Goal: Task Accomplishment & Management: Use online tool/utility

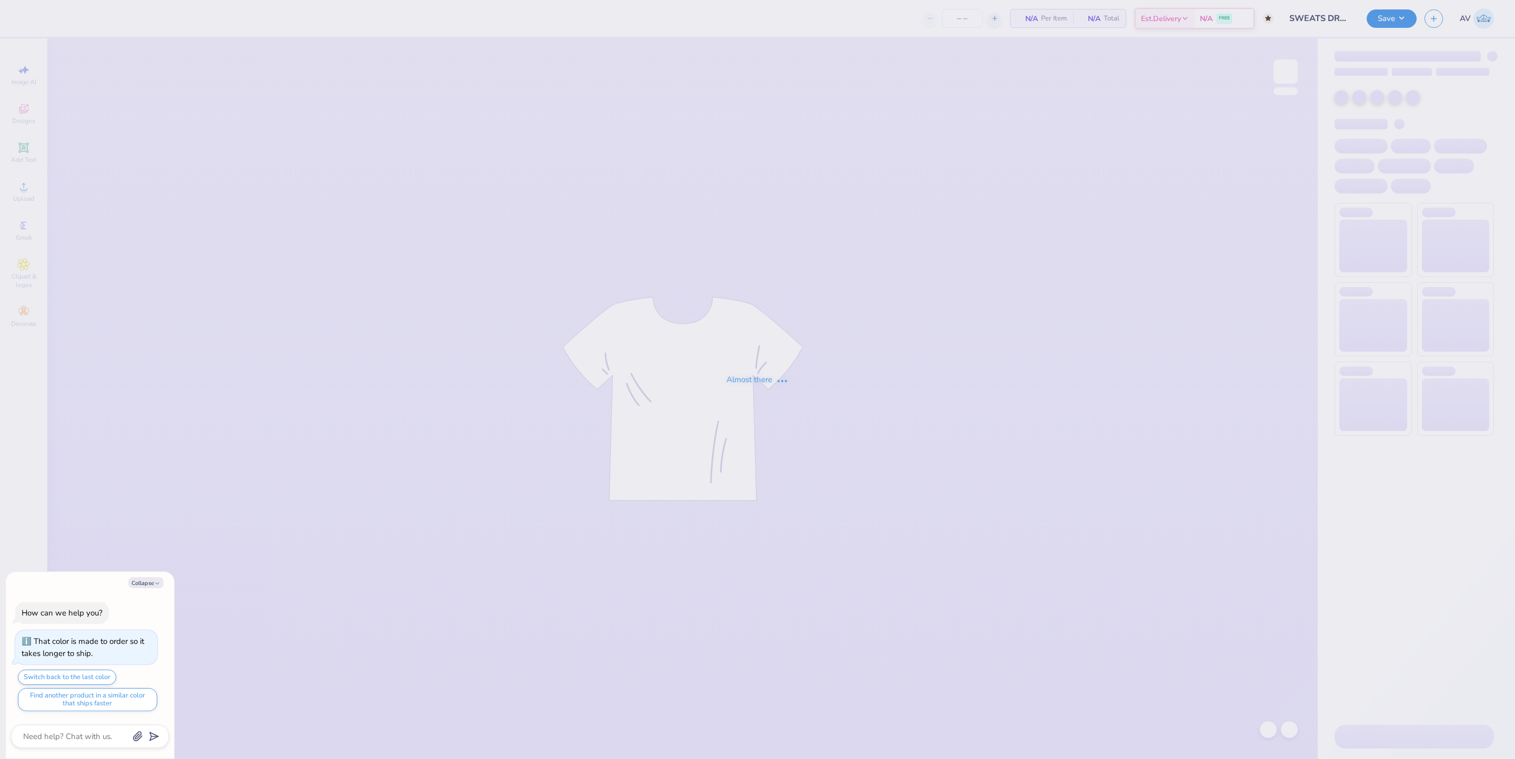
type input "50"
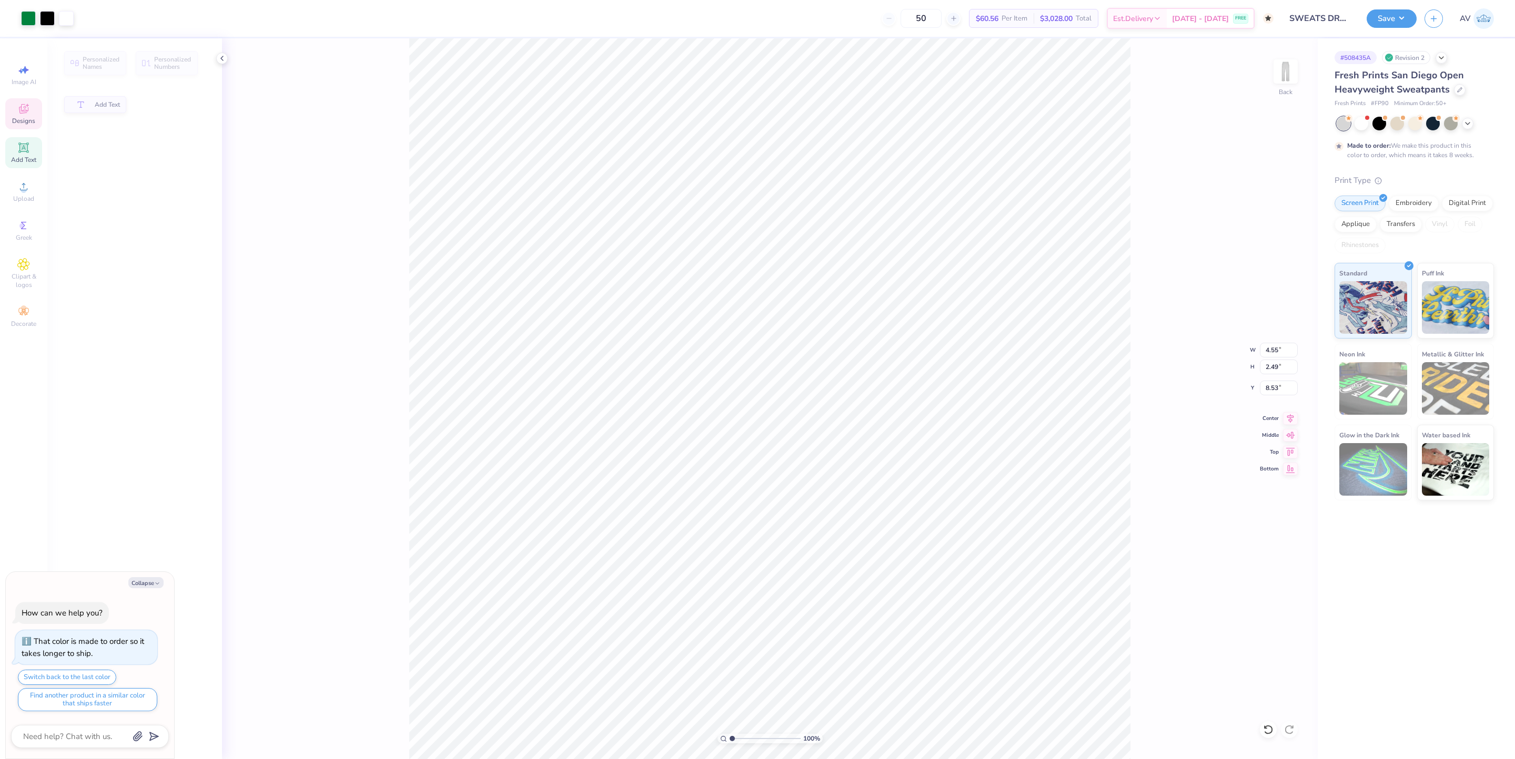
type textarea "x"
type input "2.49"
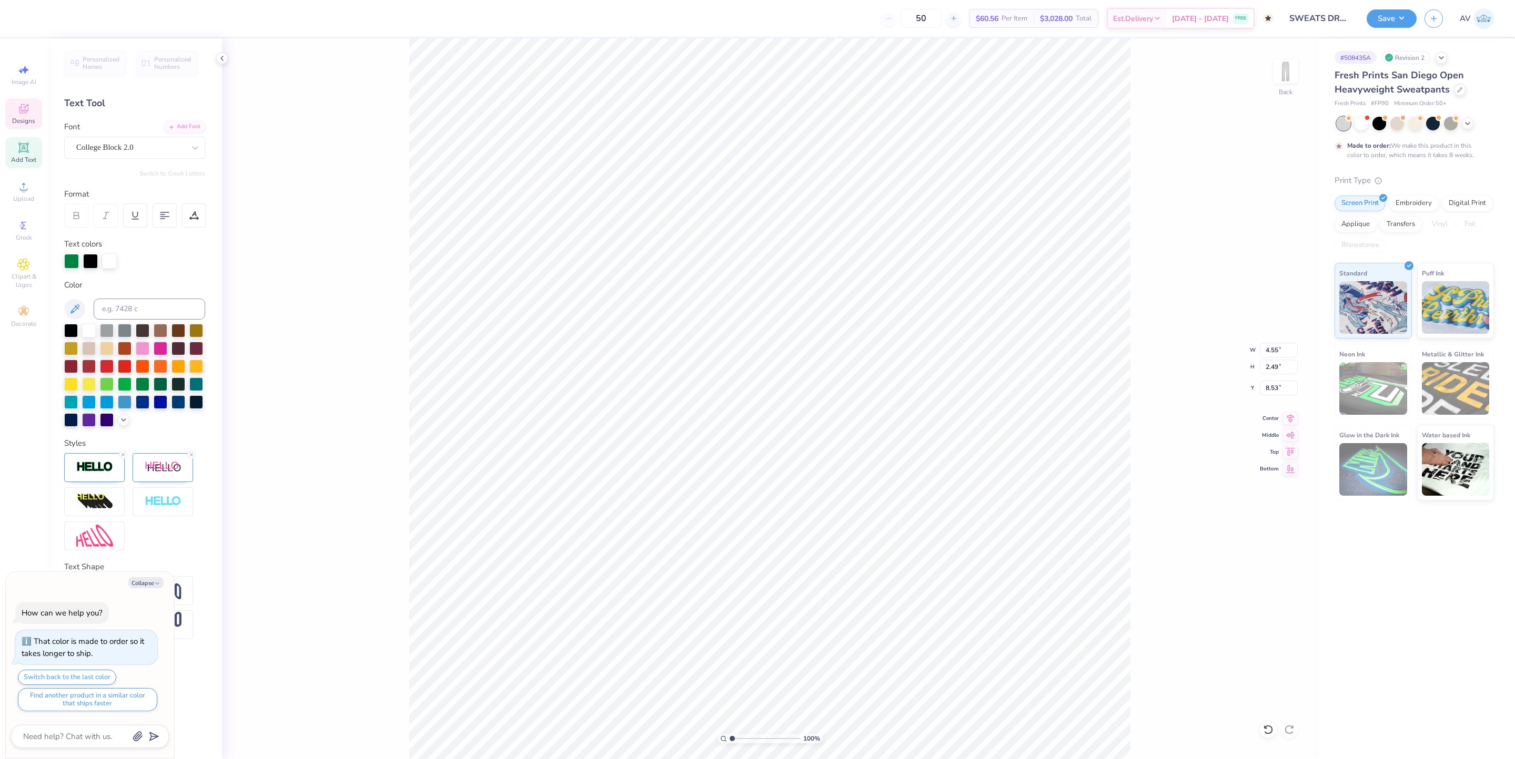
scroll to position [13, 2]
type textarea "x"
type input "1.16"
type input "1.14"
type input "11.62"
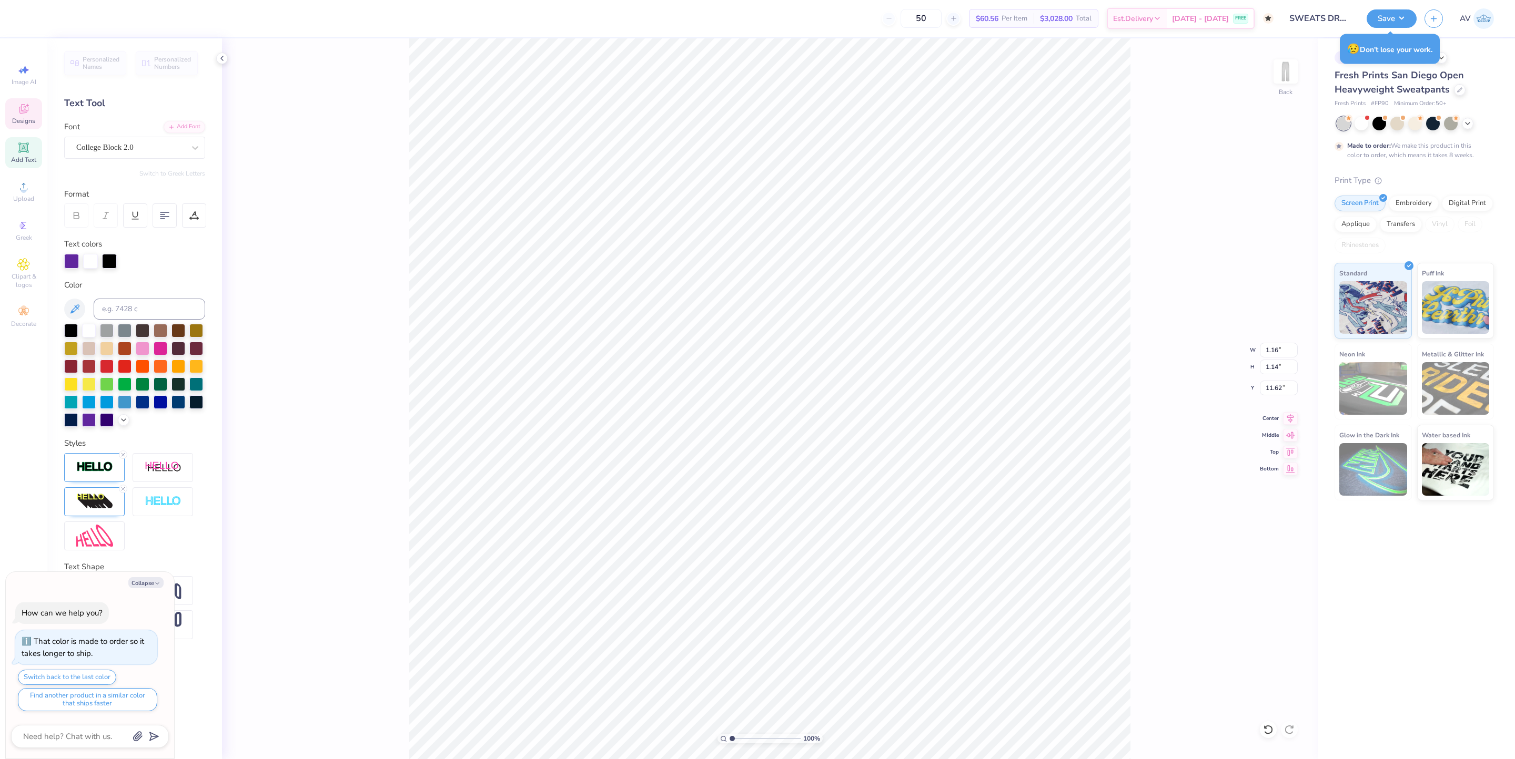
type textarea "x"
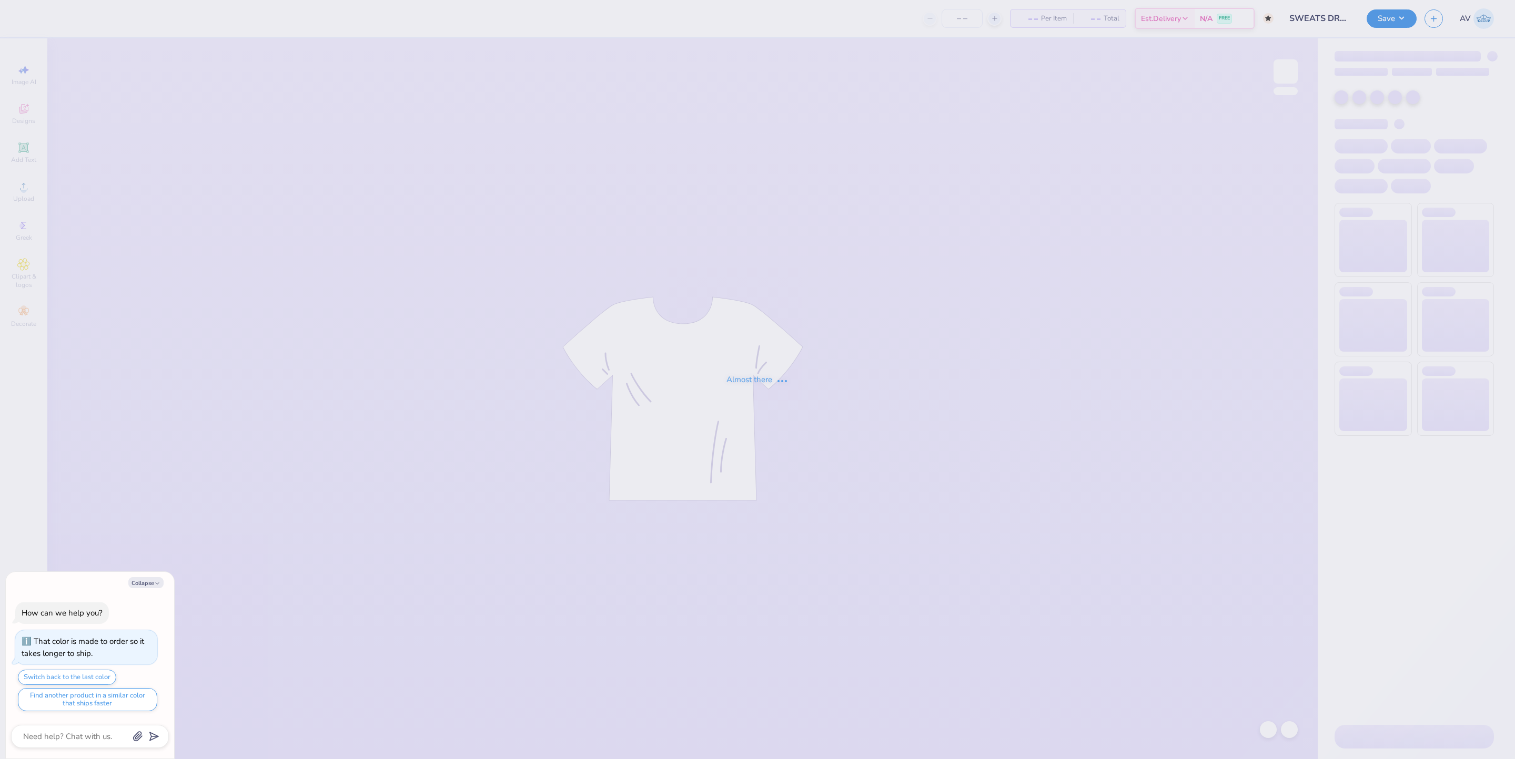
type textarea "x"
type input "50"
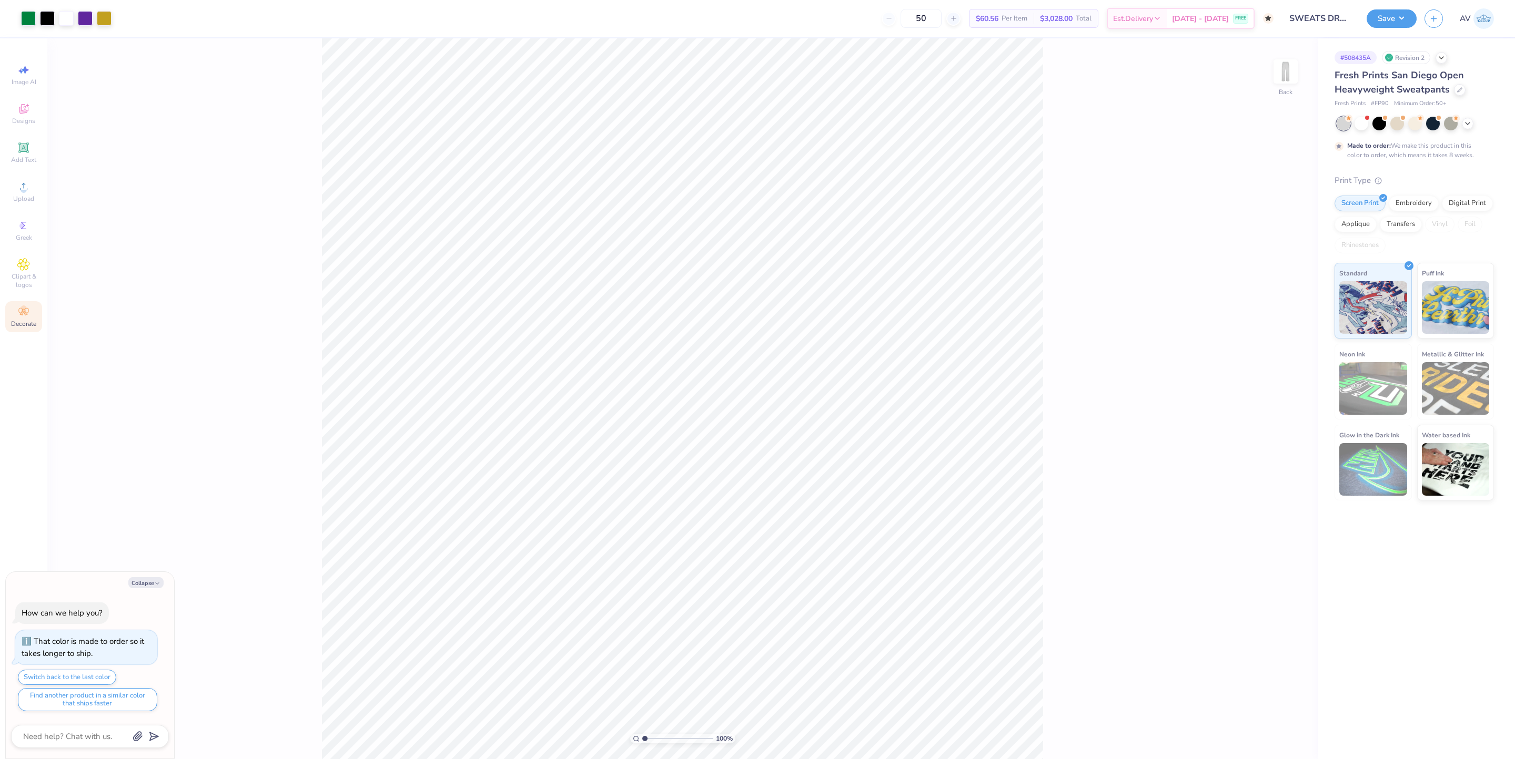
click at [31, 314] on div "Decorate" at bounding box center [23, 316] width 37 height 31
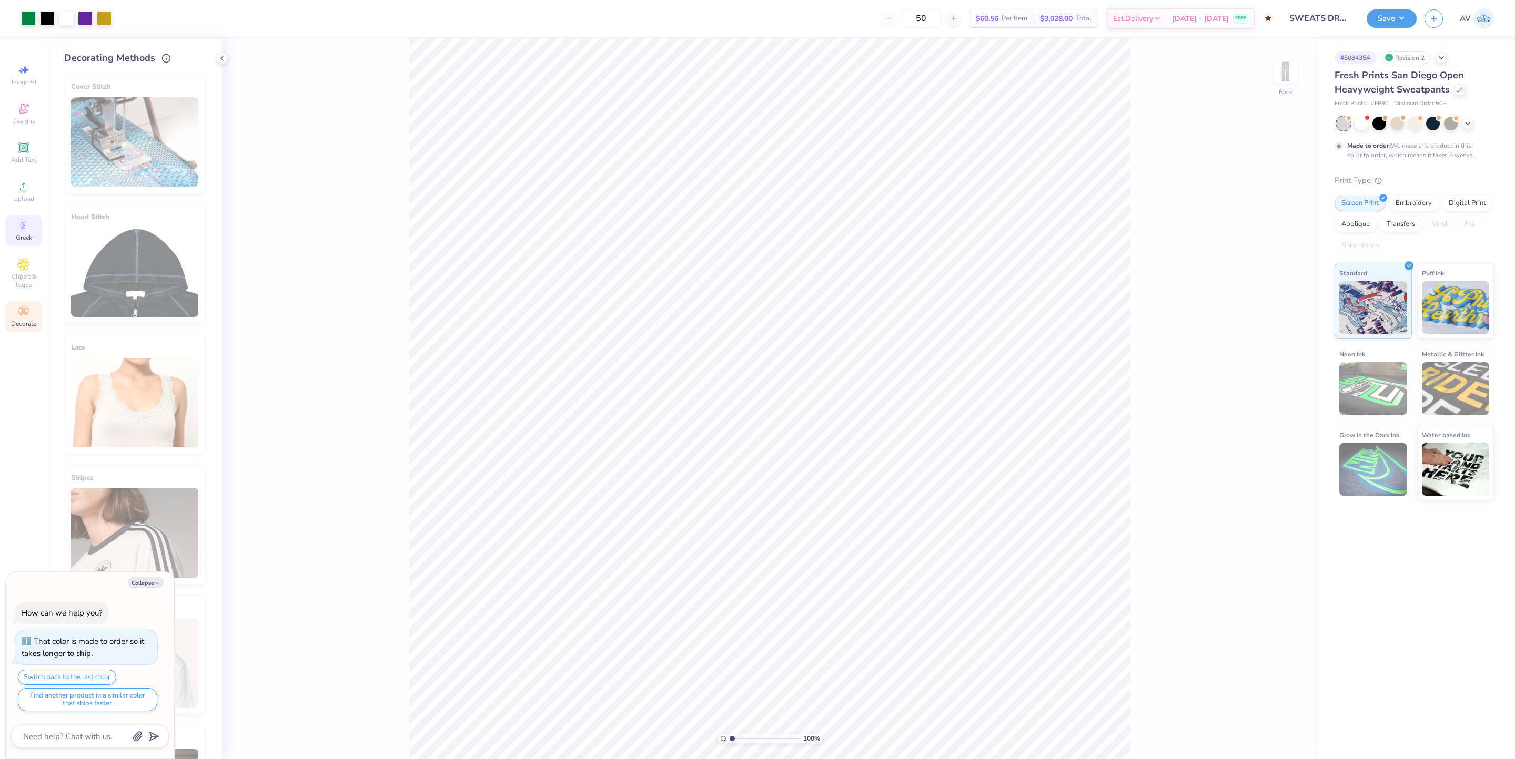
click at [26, 234] on div "Greek" at bounding box center [23, 230] width 37 height 31
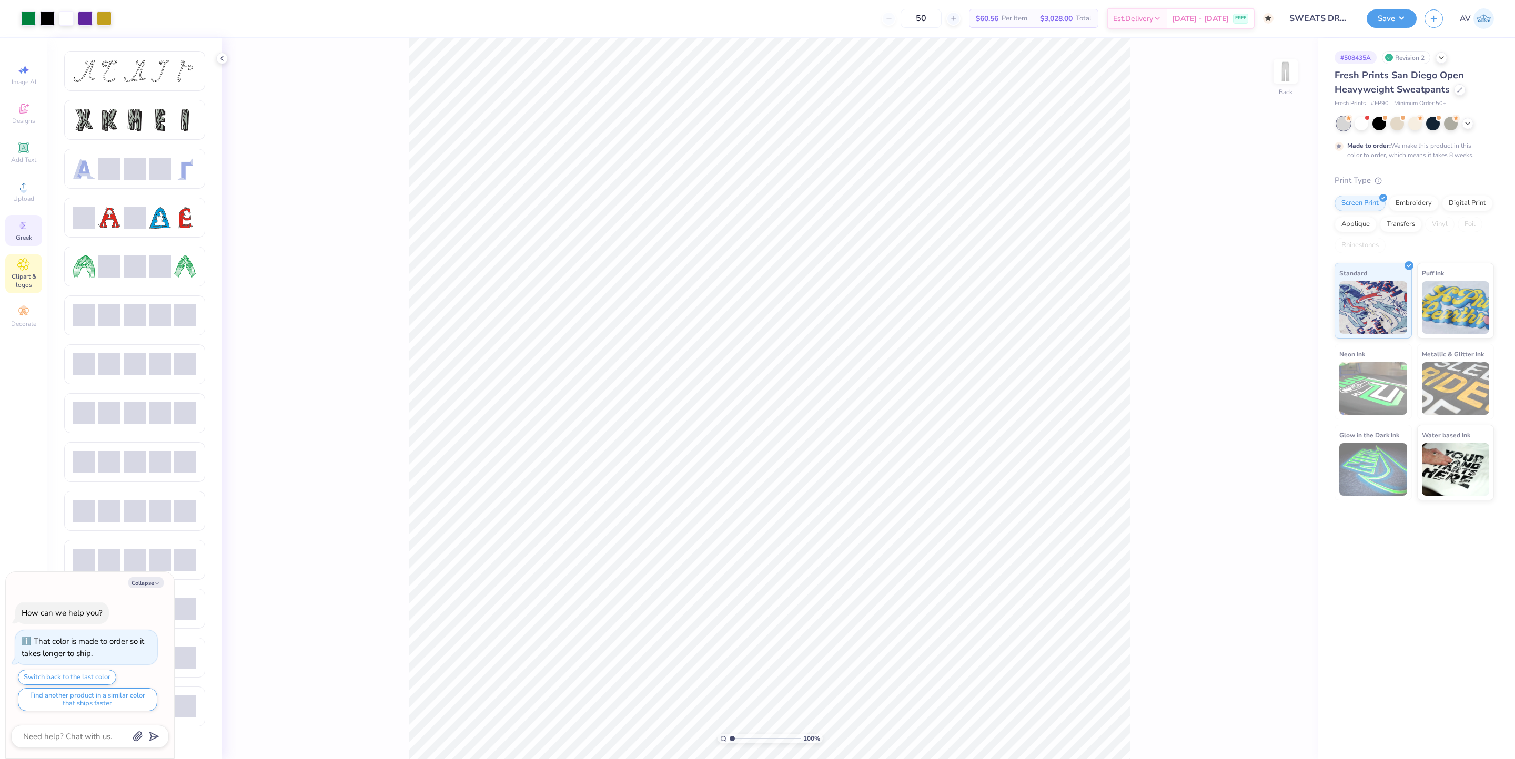
click at [22, 278] on span "Clipart & logos" at bounding box center [23, 280] width 37 height 17
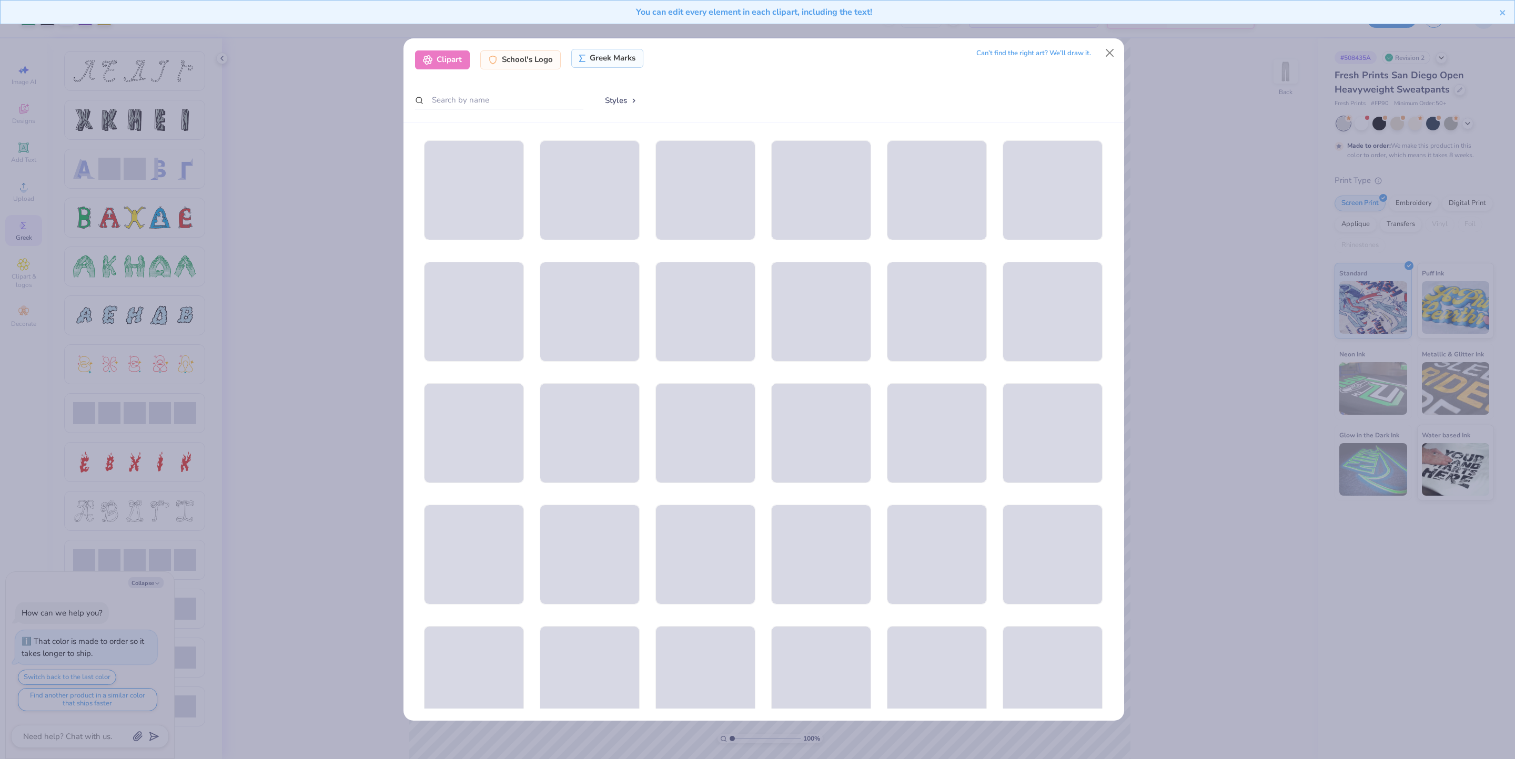
click at [614, 56] on div "Greek Marks" at bounding box center [607, 58] width 72 height 19
type textarea "x"
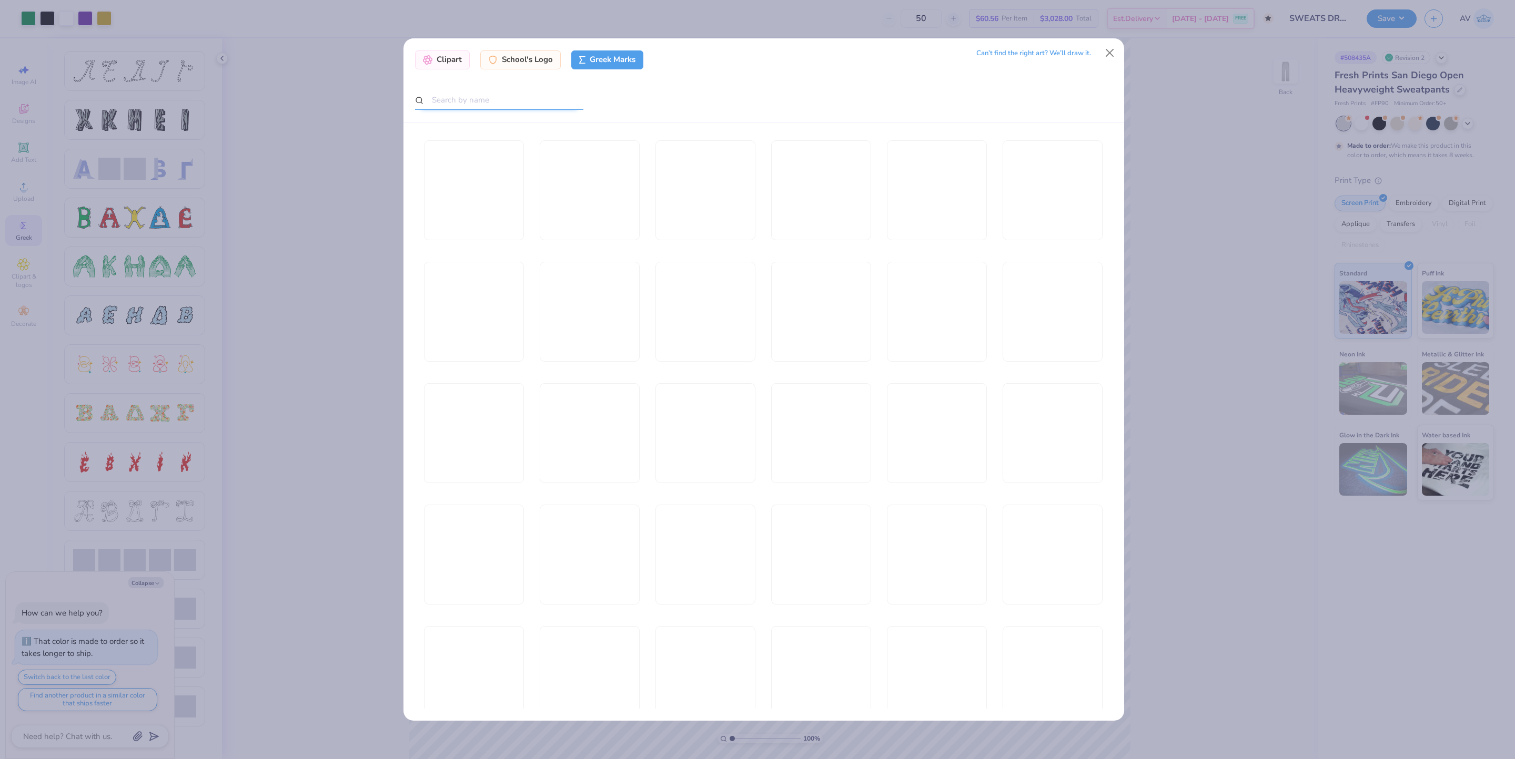
click at [522, 105] on input "text" at bounding box center [499, 99] width 168 height 19
paste input "Lambda Chi Alpha"
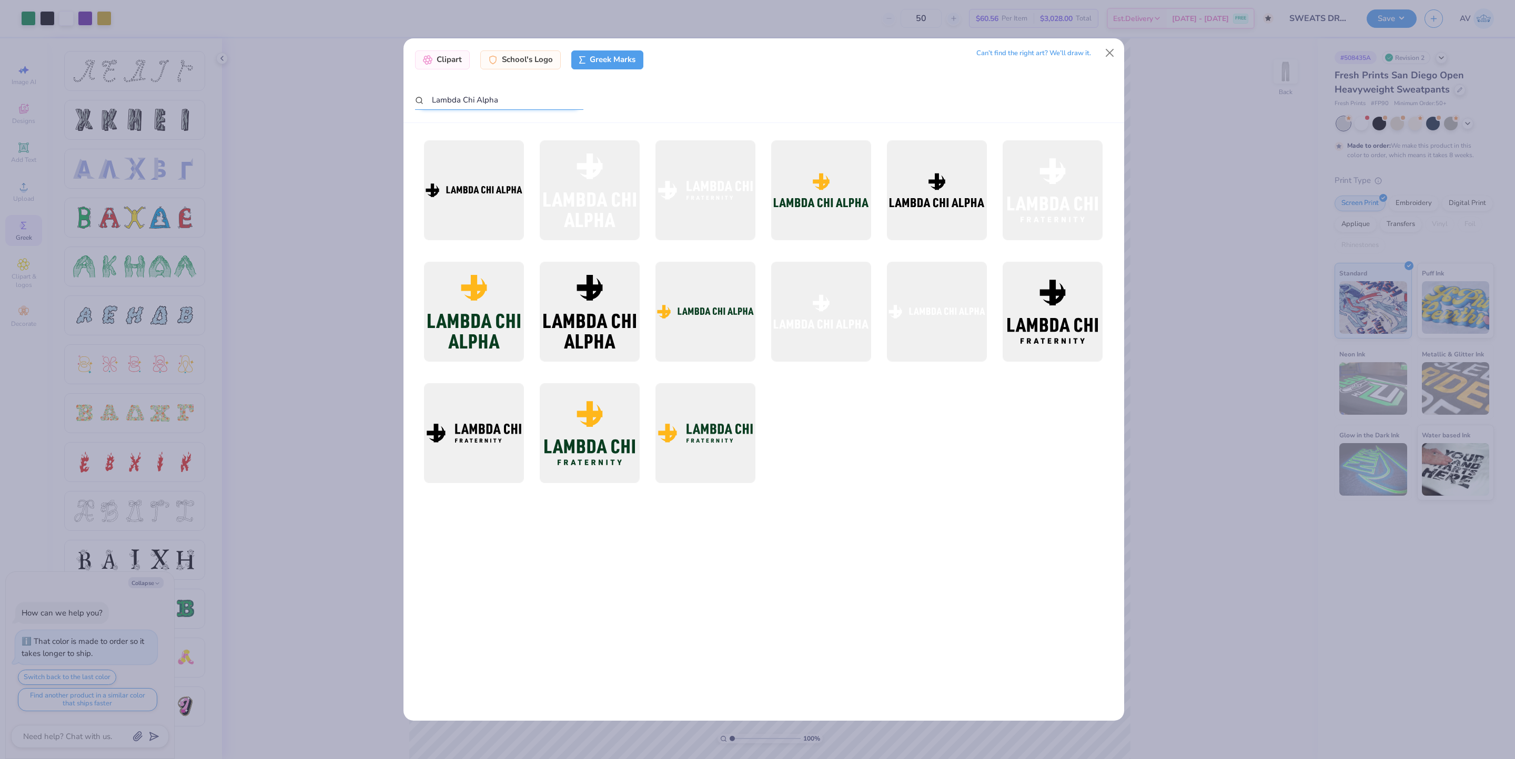
type input "Lambda Chi Alpha"
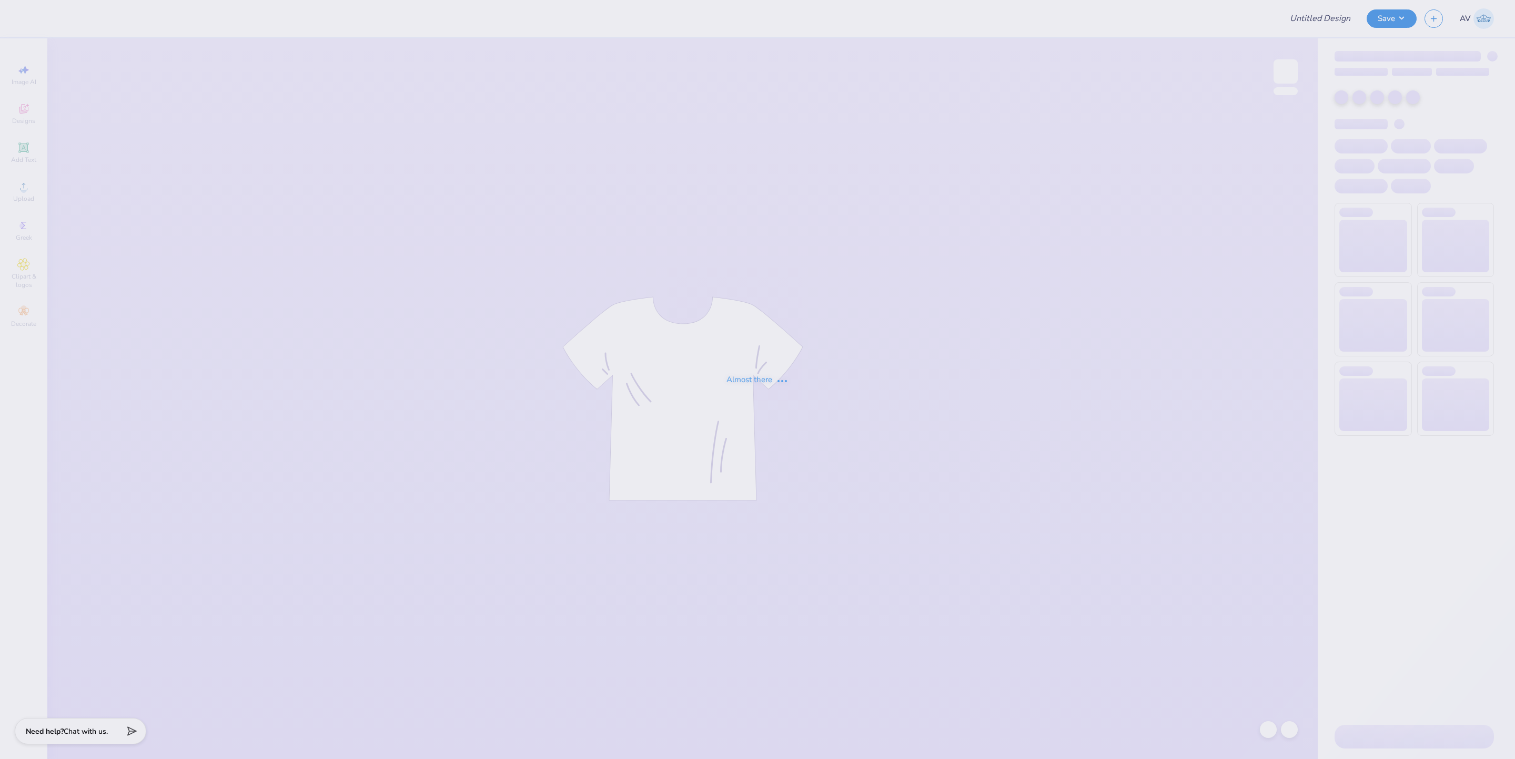
type input "Designs for SDSU Admin!"
